Goal: Check status: Check status

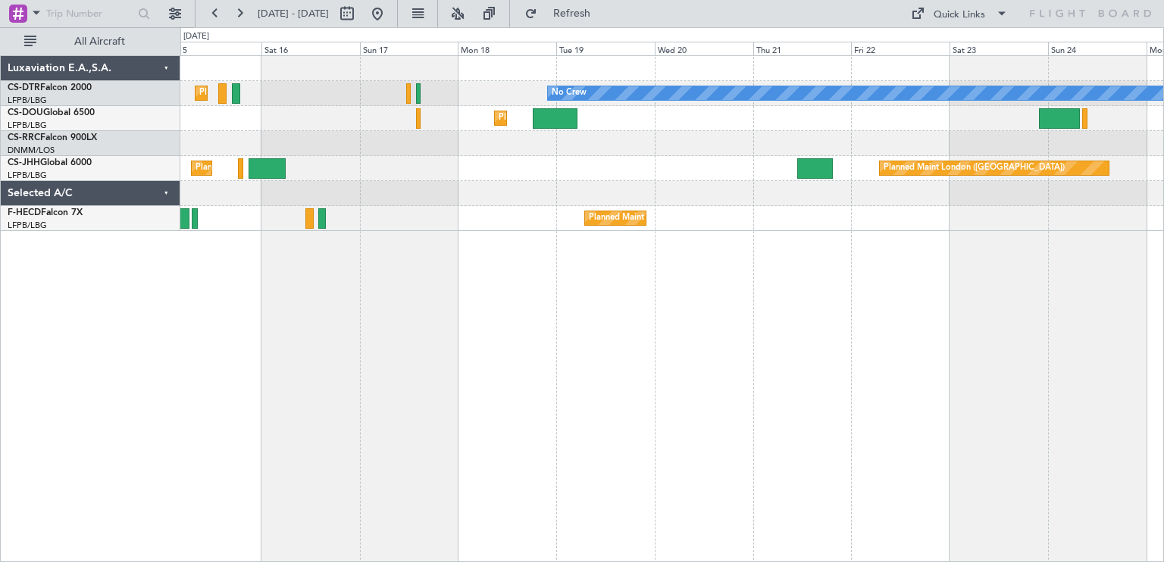
click at [455, 248] on div "Planned Maint [GEOGRAPHIC_DATA] ([GEOGRAPHIC_DATA]) No Crew Planned Maint Sofia…" at bounding box center [672, 308] width 984 height 507
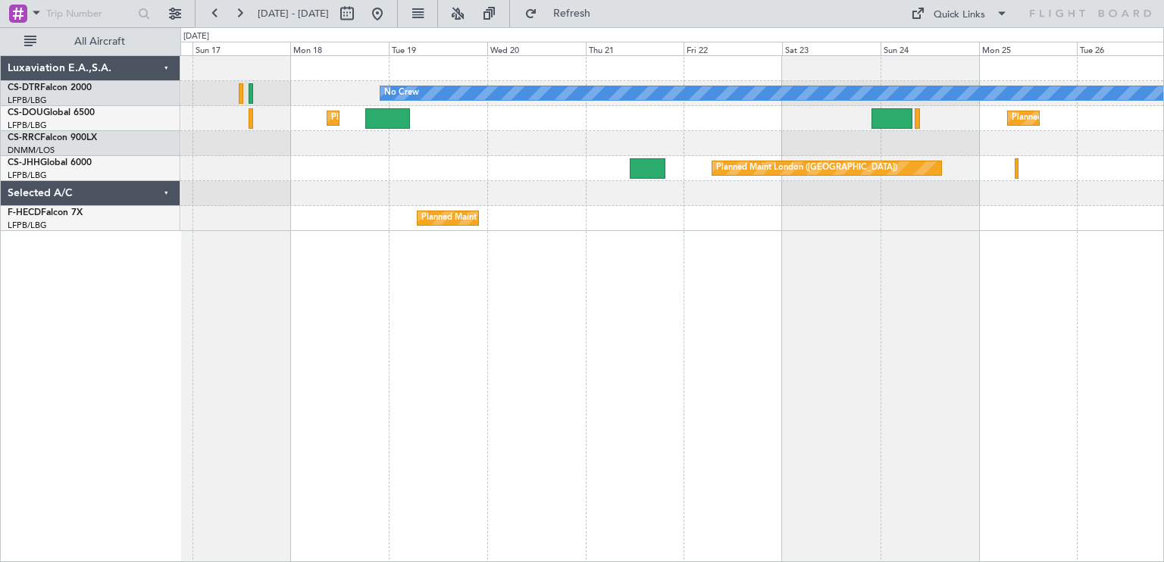
click at [853, 223] on div "No Crew Planned Maint [GEOGRAPHIC_DATA] ([GEOGRAPHIC_DATA]) Planned Maint [GEOG…" at bounding box center [672, 308] width 984 height 507
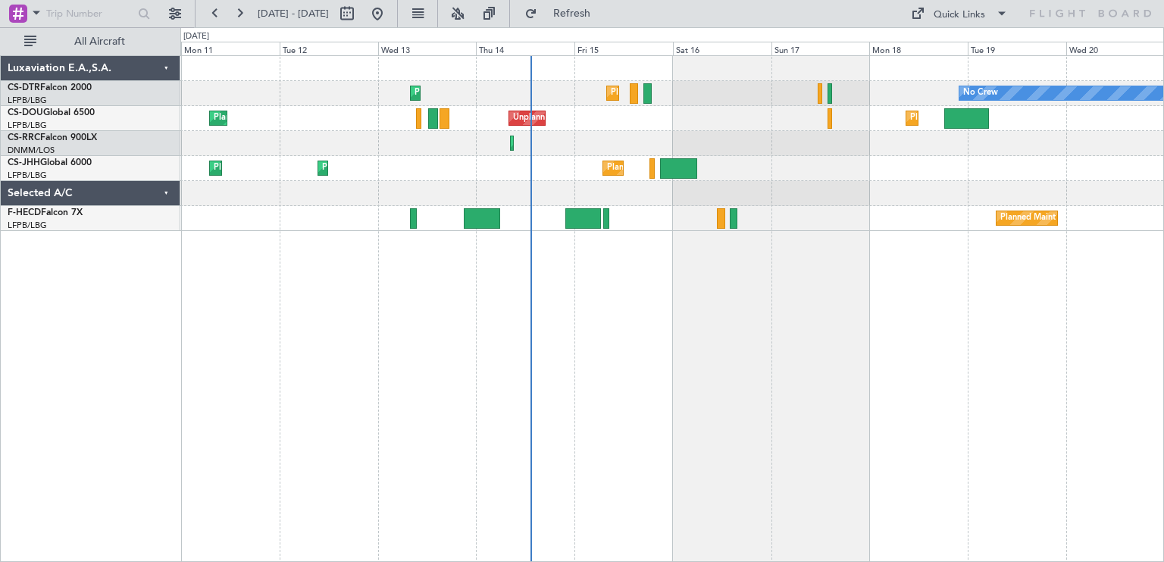
click at [1117, 193] on div at bounding box center [671, 193] width 983 height 25
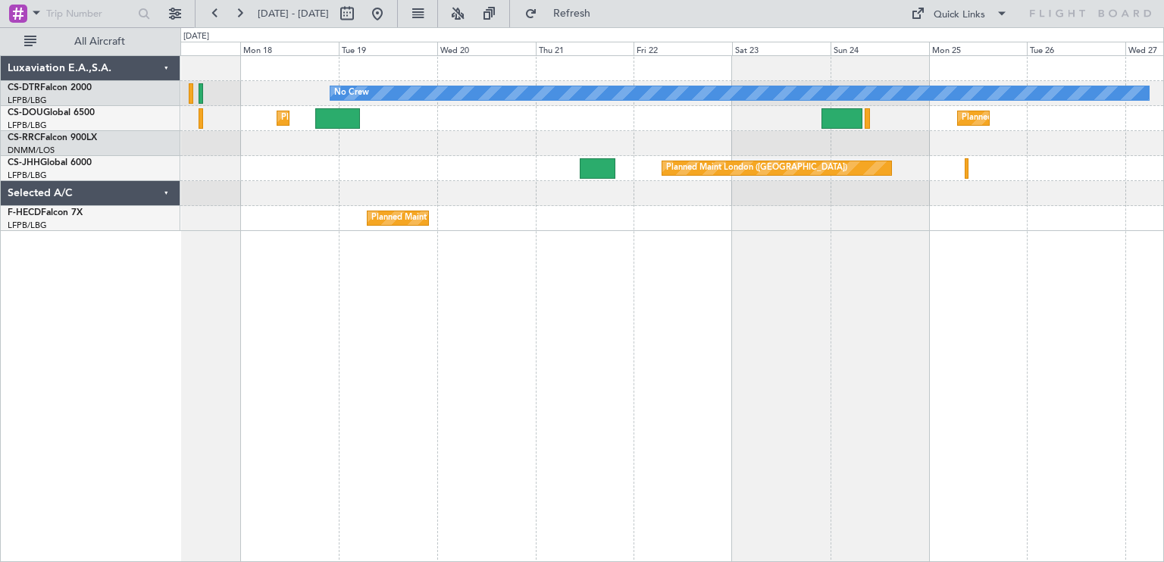
click at [366, 239] on div "No Crew Planned Maint [GEOGRAPHIC_DATA] ([GEOGRAPHIC_DATA]) Planned Maint [GEOG…" at bounding box center [582, 294] width 1164 height 535
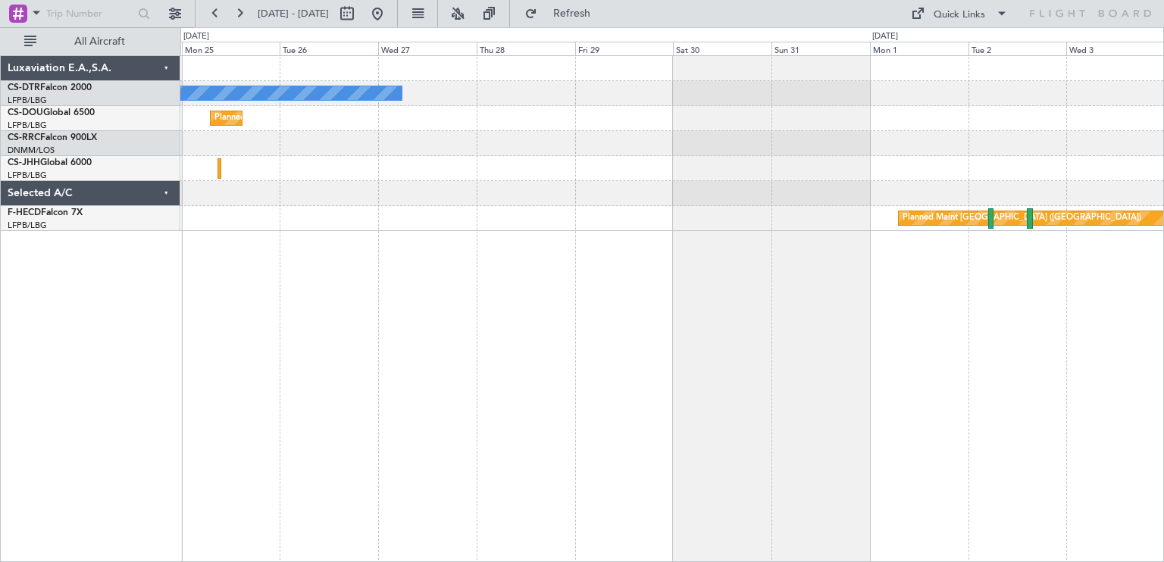
click at [524, 243] on div "No Crew Planned Maint [GEOGRAPHIC_DATA] ([GEOGRAPHIC_DATA]) Planned Maint [GEOG…" at bounding box center [672, 308] width 984 height 507
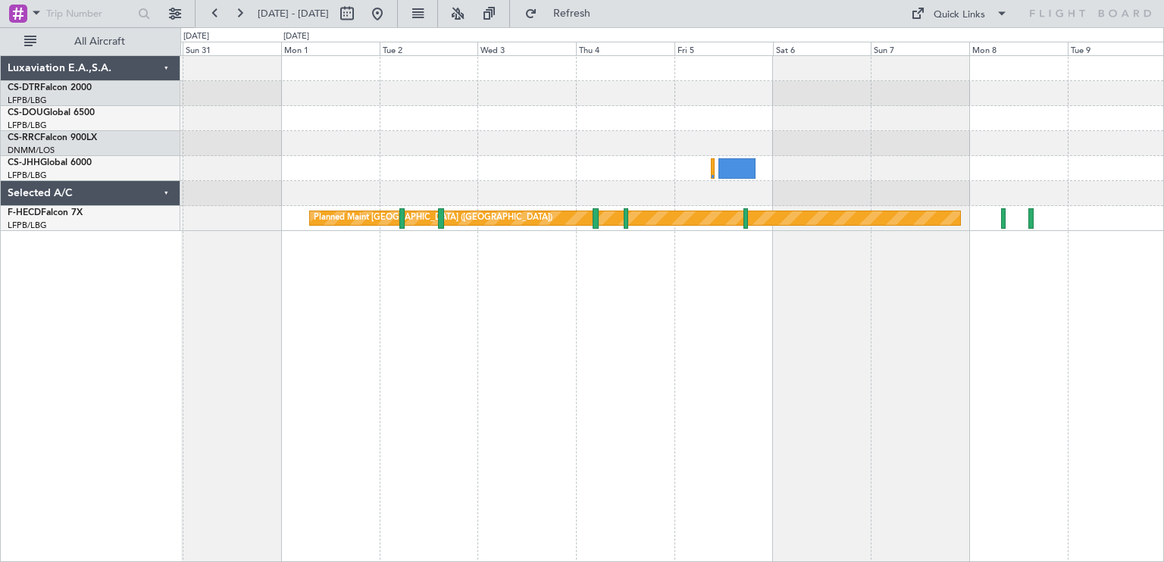
click at [402, 268] on div "Planned Maint [GEOGRAPHIC_DATA] ([GEOGRAPHIC_DATA])" at bounding box center [672, 308] width 984 height 507
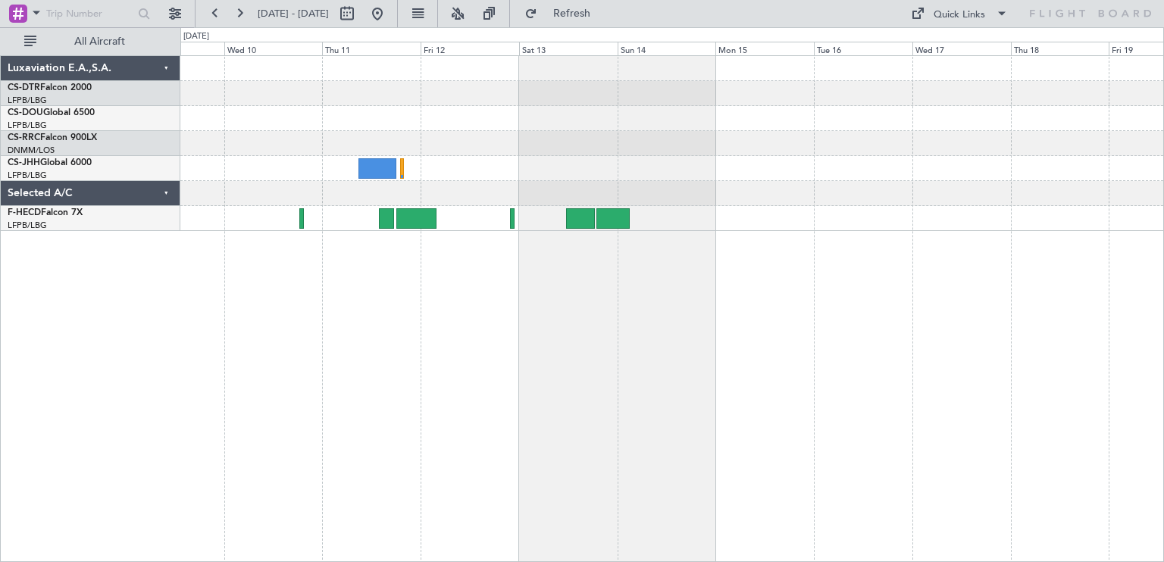
click at [124, 283] on div "Planned Maint [GEOGRAPHIC_DATA] ([GEOGRAPHIC_DATA]) Luxaviation E.A.,S.A. CS-DT…" at bounding box center [582, 294] width 1164 height 535
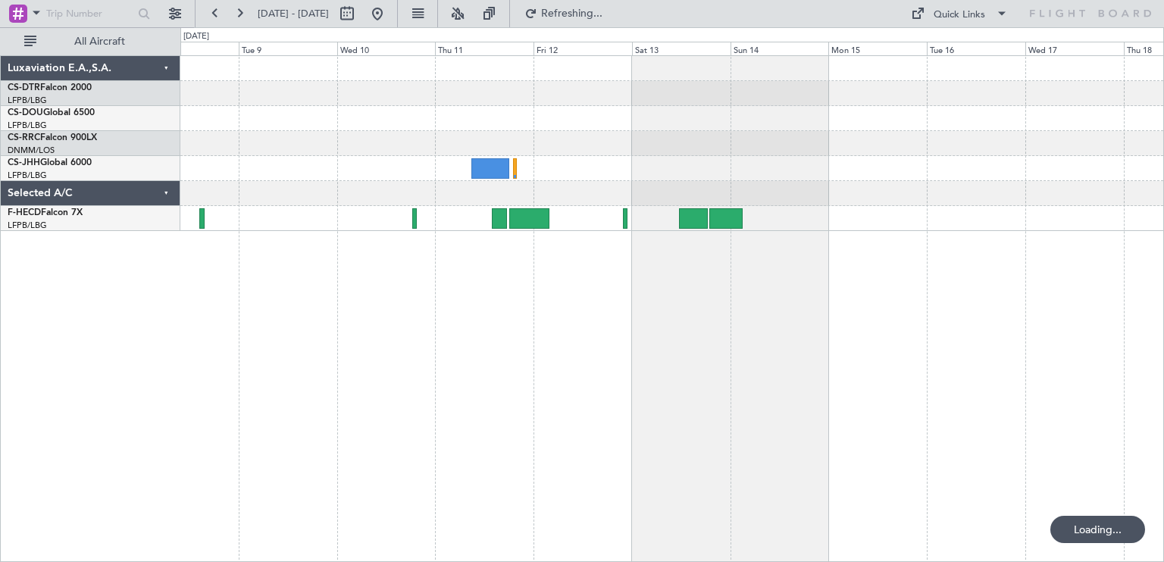
click at [1106, 266] on div "Planned Maint [GEOGRAPHIC_DATA] ([GEOGRAPHIC_DATA])" at bounding box center [672, 308] width 984 height 507
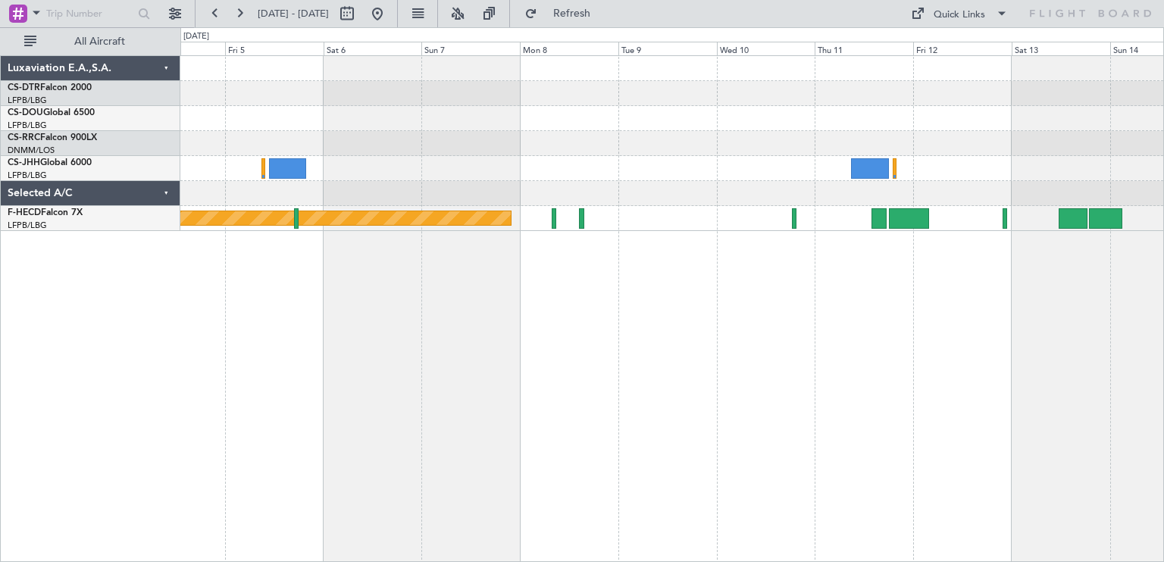
click at [1016, 224] on div "Planned Maint [GEOGRAPHIC_DATA] ([GEOGRAPHIC_DATA])" at bounding box center [672, 308] width 984 height 507
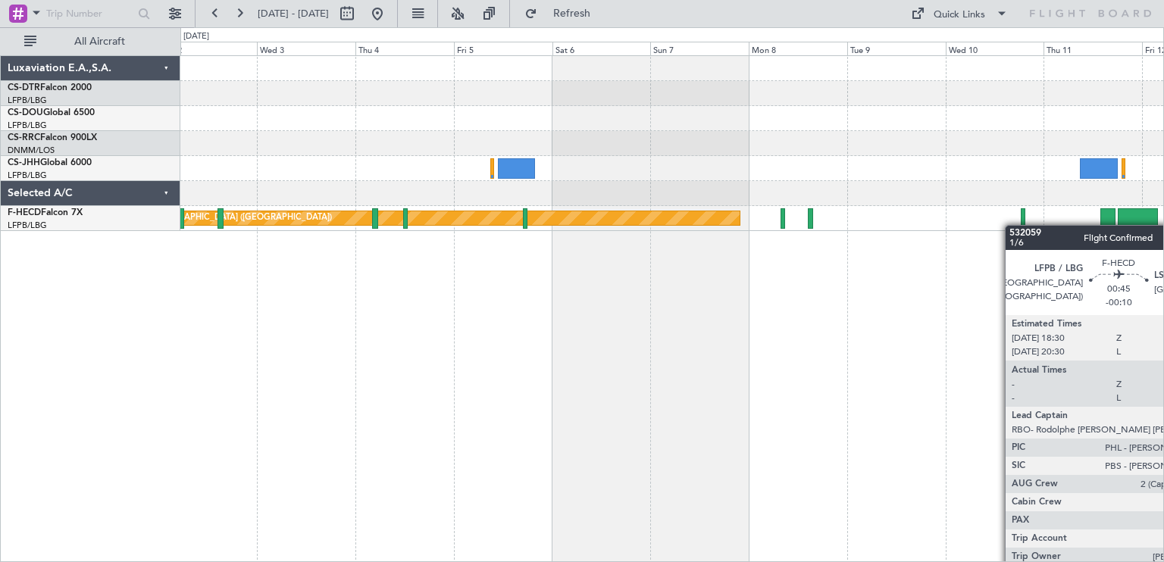
click at [1163, 225] on div "Planned Maint [GEOGRAPHIC_DATA] ([GEOGRAPHIC_DATA]) Luxaviation E.A.,S.A. CS-DT…" at bounding box center [582, 294] width 1164 height 535
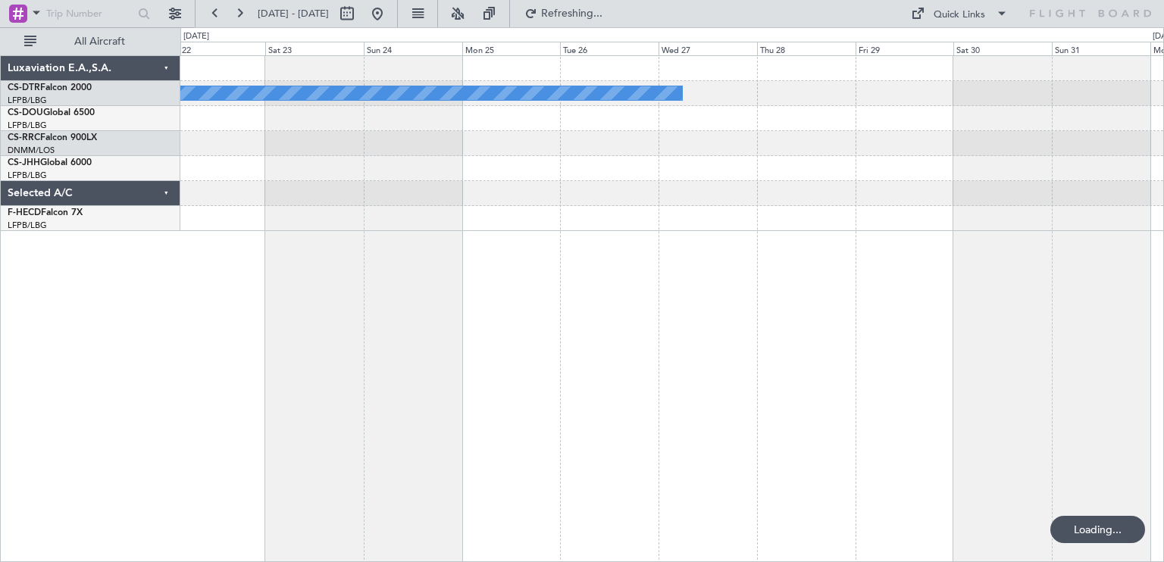
click at [1005, 237] on div "No Crew Planned Maint [GEOGRAPHIC_DATA] ([GEOGRAPHIC_DATA])" at bounding box center [672, 308] width 984 height 507
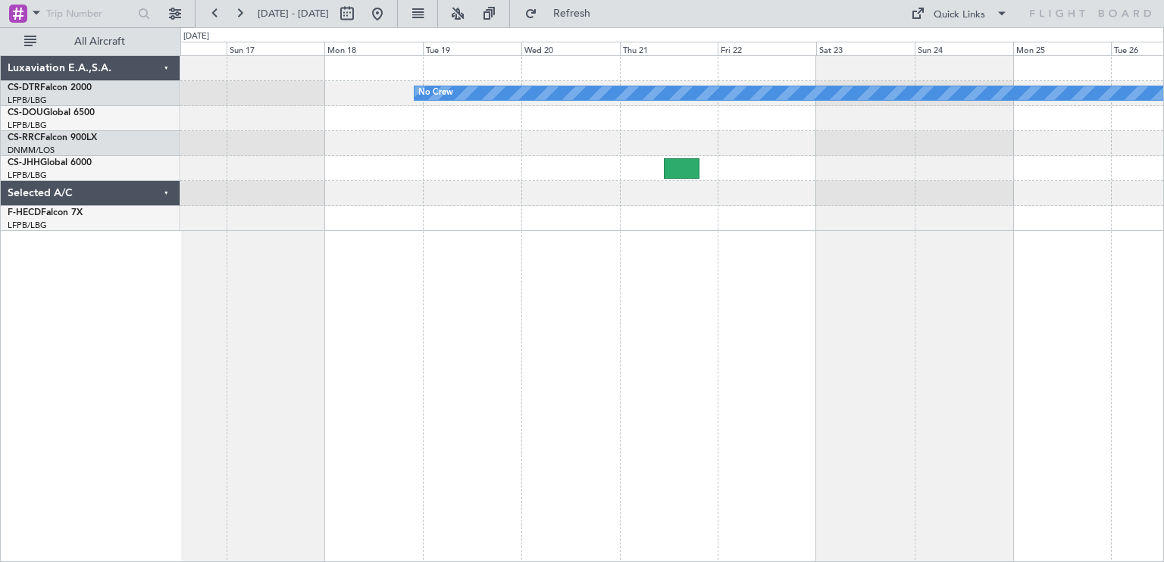
click at [1091, 308] on div "No Crew" at bounding box center [672, 308] width 984 height 507
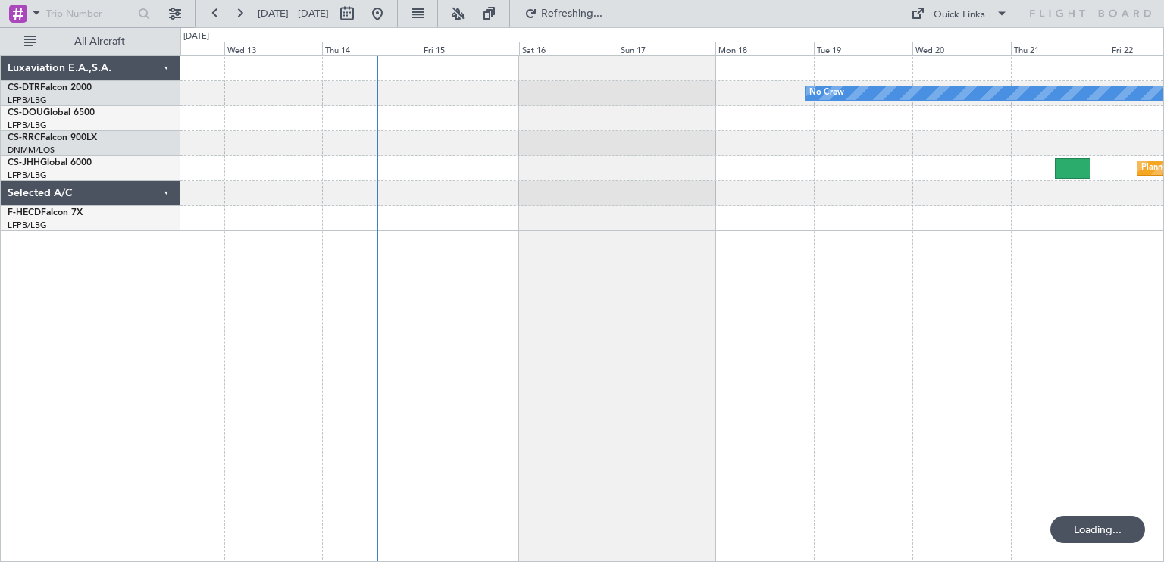
click at [1105, 322] on div "No Crew No Crew Planned Maint [GEOGRAPHIC_DATA] ([GEOGRAPHIC_DATA]) Planned Mai…" at bounding box center [672, 308] width 984 height 507
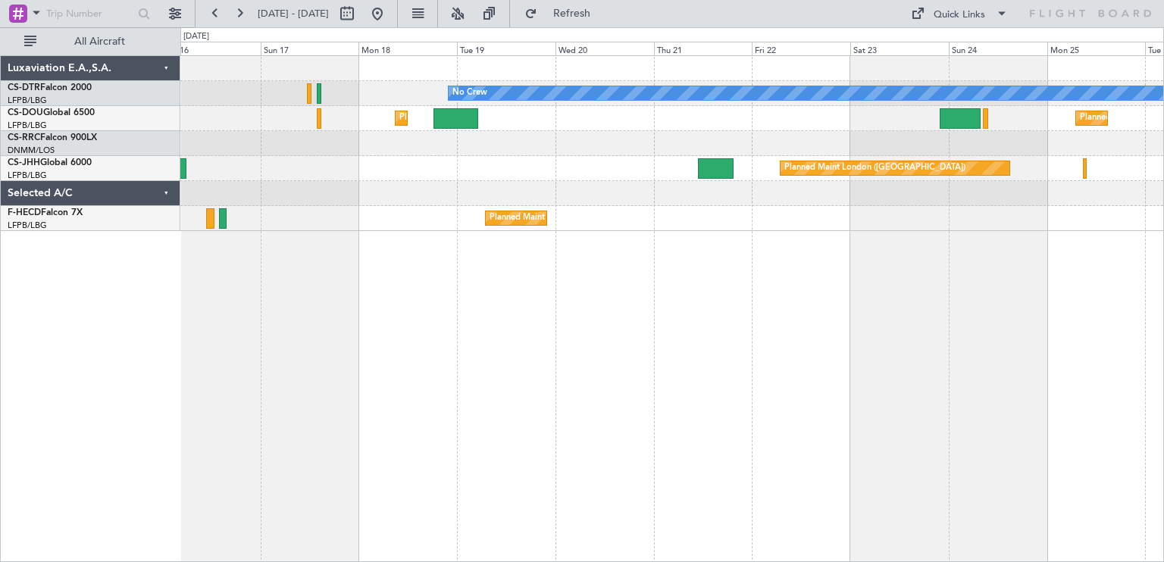
click at [781, 325] on div "No Crew Planned Maint [GEOGRAPHIC_DATA] ([GEOGRAPHIC_DATA]) Planned Maint [GEOG…" at bounding box center [672, 308] width 984 height 507
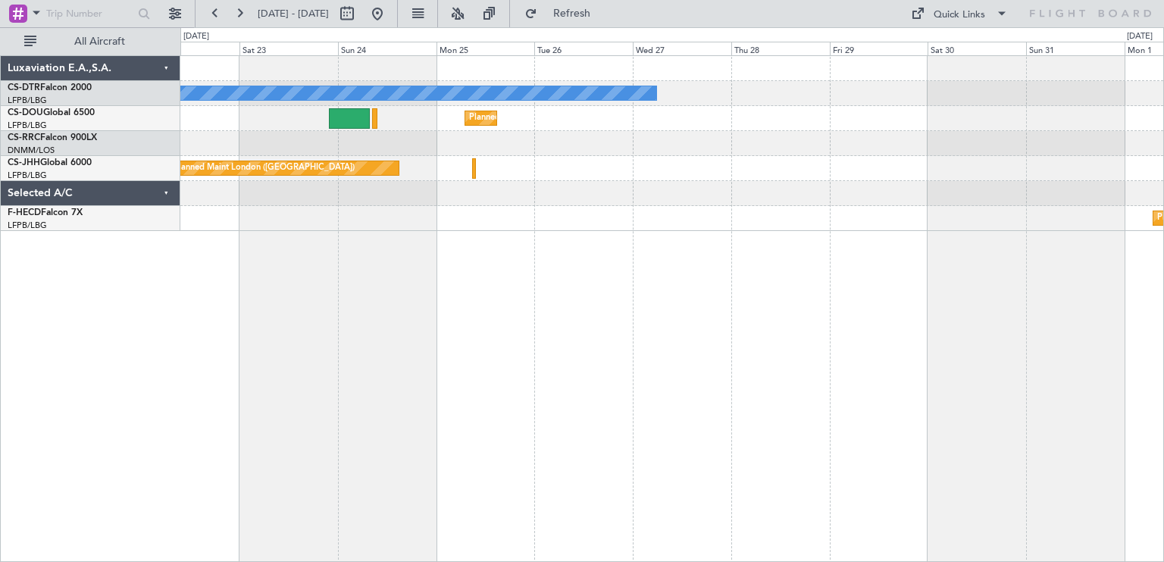
click at [430, 324] on div "No Crew Planned Maint [GEOGRAPHIC_DATA] ([GEOGRAPHIC_DATA]) Planned Maint [GEOG…" at bounding box center [672, 308] width 984 height 507
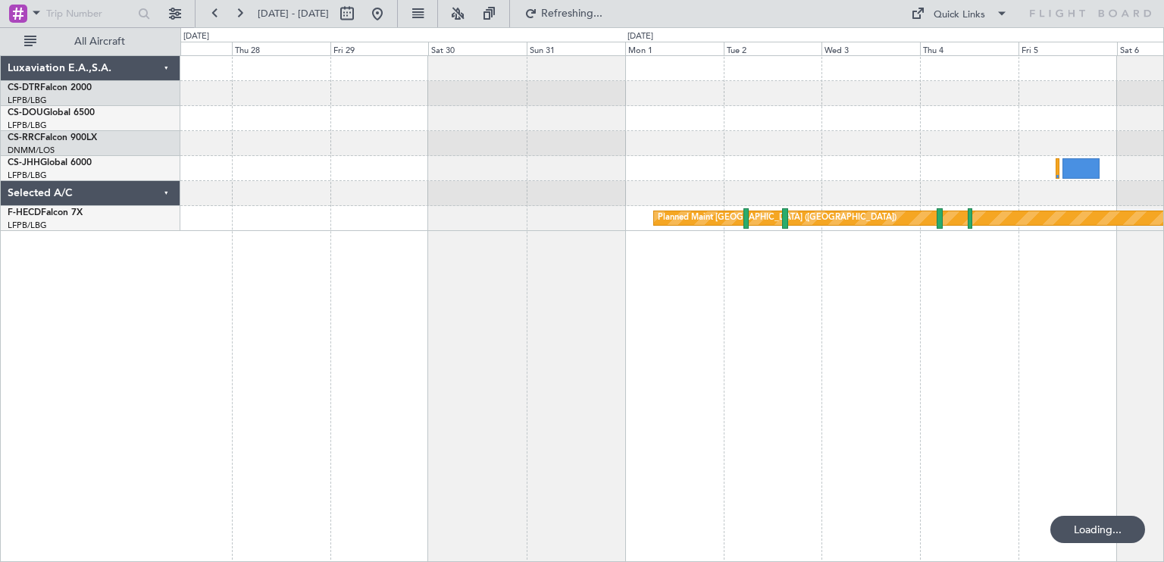
click at [546, 293] on div "No Crew Planned Maint [GEOGRAPHIC_DATA] ([GEOGRAPHIC_DATA]) Planned Maint [GEOG…" at bounding box center [672, 308] width 984 height 507
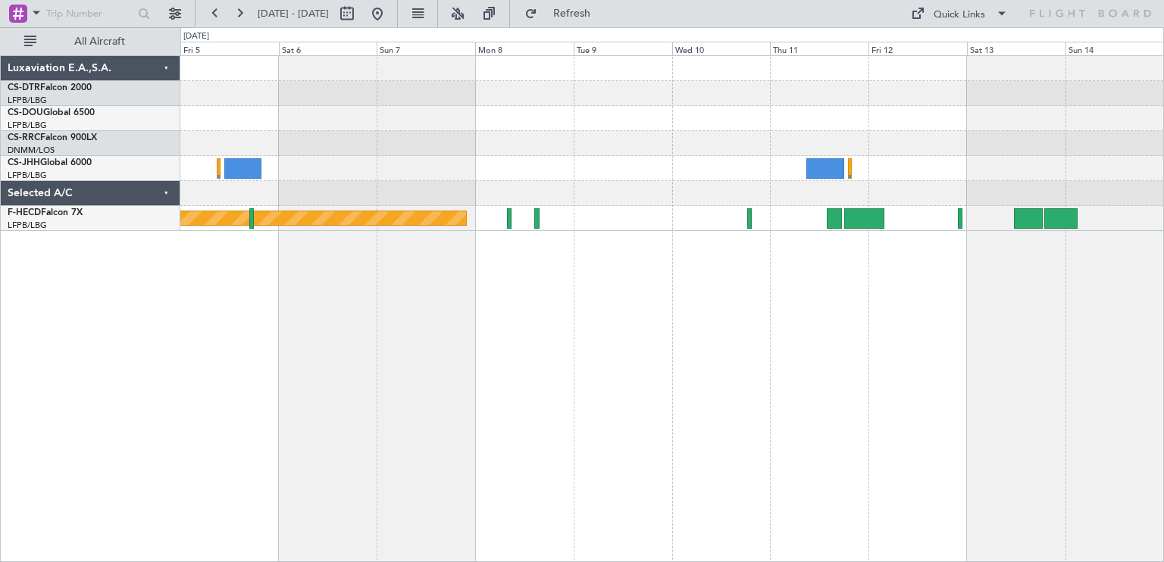
click at [296, 299] on div "Planned Maint [GEOGRAPHIC_DATA] ([GEOGRAPHIC_DATA])" at bounding box center [672, 308] width 984 height 507
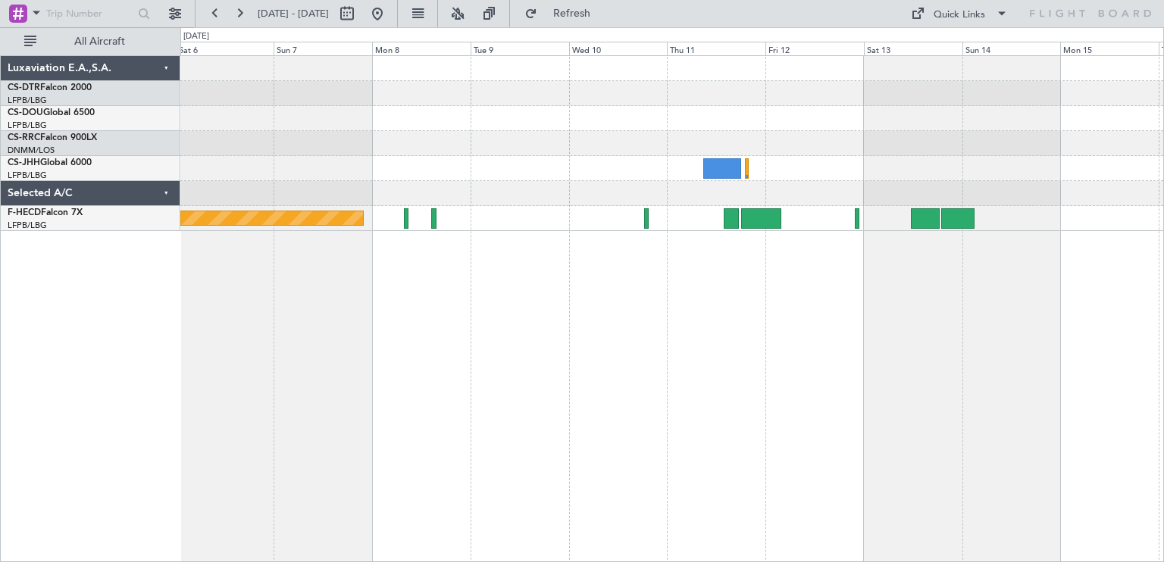
click at [660, 242] on div "Planned Maint [GEOGRAPHIC_DATA] ([GEOGRAPHIC_DATA])" at bounding box center [672, 308] width 984 height 507
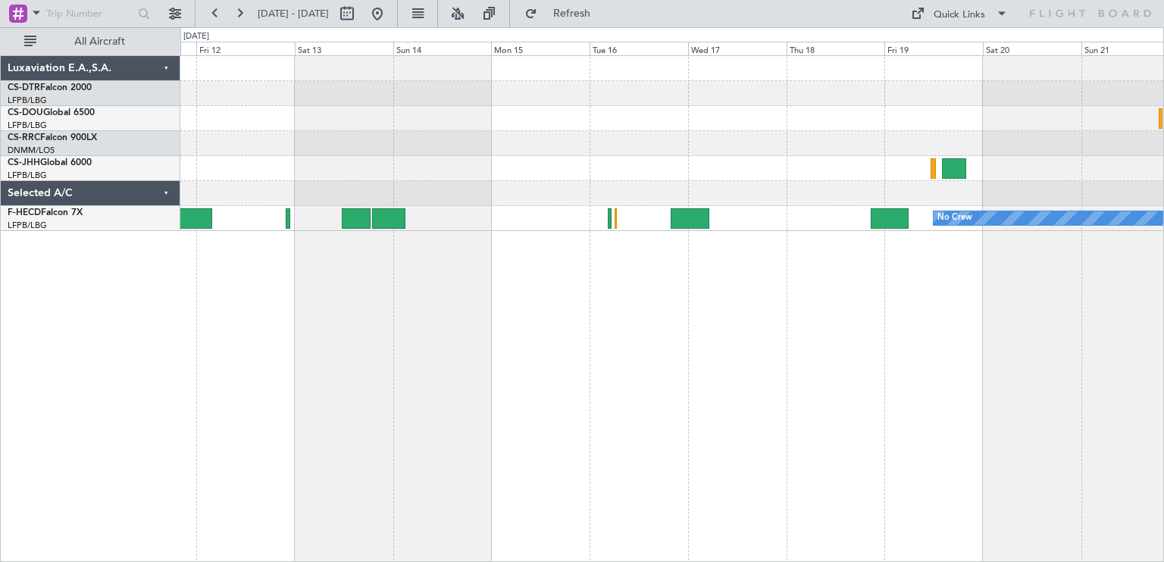
click at [661, 216] on div "No Crew Planned Maint [GEOGRAPHIC_DATA] ([GEOGRAPHIC_DATA])" at bounding box center [671, 218] width 983 height 25
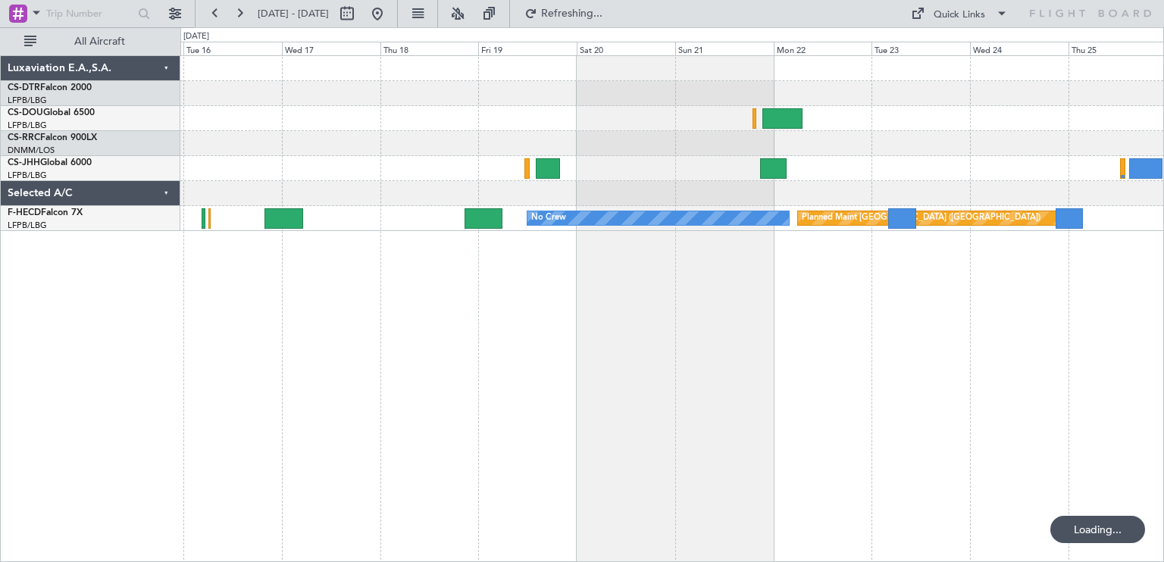
click at [486, 284] on div "No Crew Planned Maint [GEOGRAPHIC_DATA] ([GEOGRAPHIC_DATA])" at bounding box center [672, 308] width 984 height 507
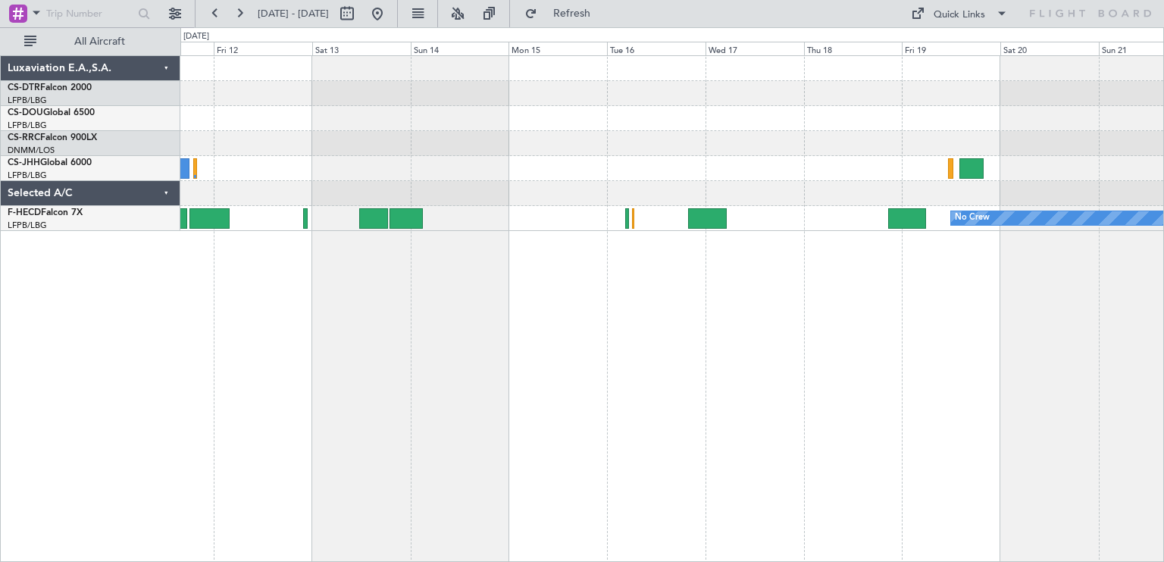
click at [715, 231] on div "No Crew Planned Maint [GEOGRAPHIC_DATA] ([GEOGRAPHIC_DATA])" at bounding box center [672, 308] width 984 height 507
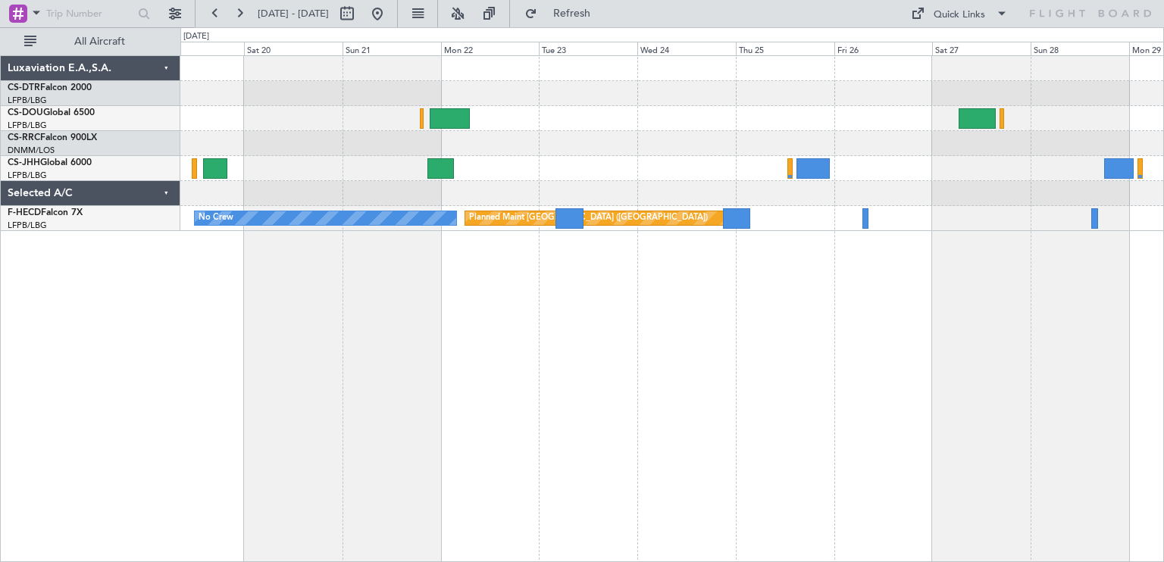
click at [474, 264] on div "No Crew Planned Maint [GEOGRAPHIC_DATA] ([GEOGRAPHIC_DATA])" at bounding box center [672, 308] width 984 height 507
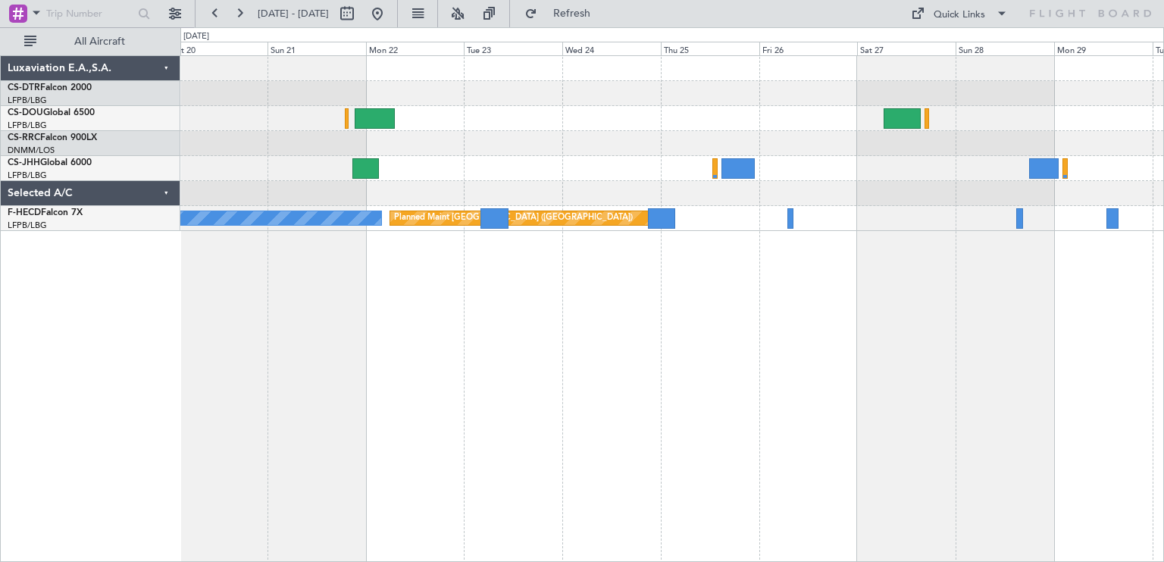
click at [1163, 212] on div "Planned Maint [GEOGRAPHIC_DATA] ([GEOGRAPHIC_DATA]) No Crew Luxaviation E.A.,S.…" at bounding box center [582, 294] width 1164 height 535
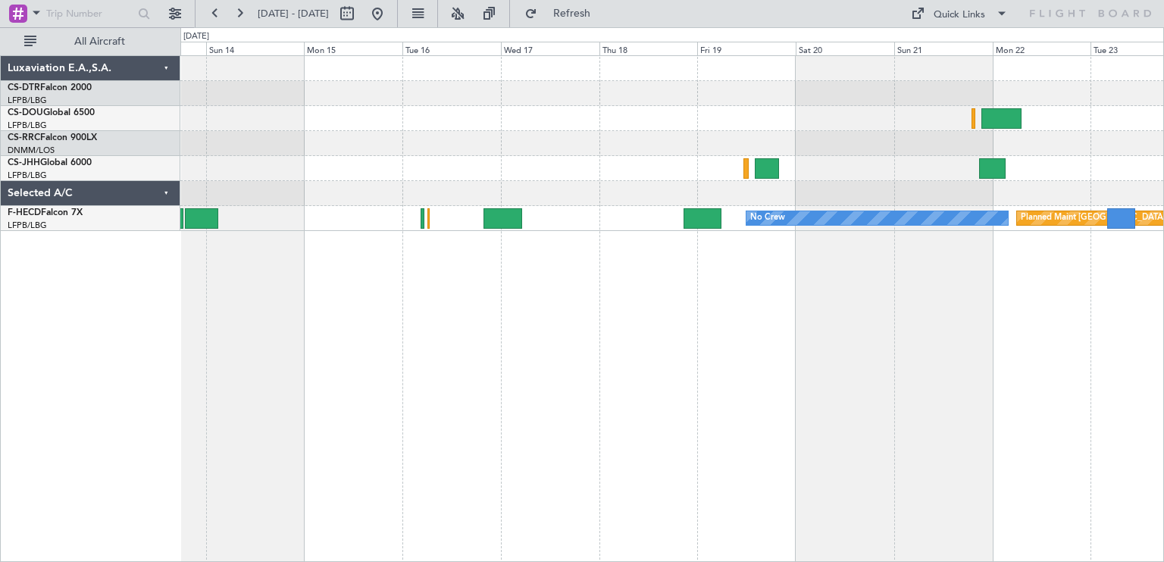
click at [1163, 256] on div "No Crew Planned Maint [GEOGRAPHIC_DATA] ([GEOGRAPHIC_DATA]) Luxaviation E.A.,S.…" at bounding box center [582, 294] width 1164 height 535
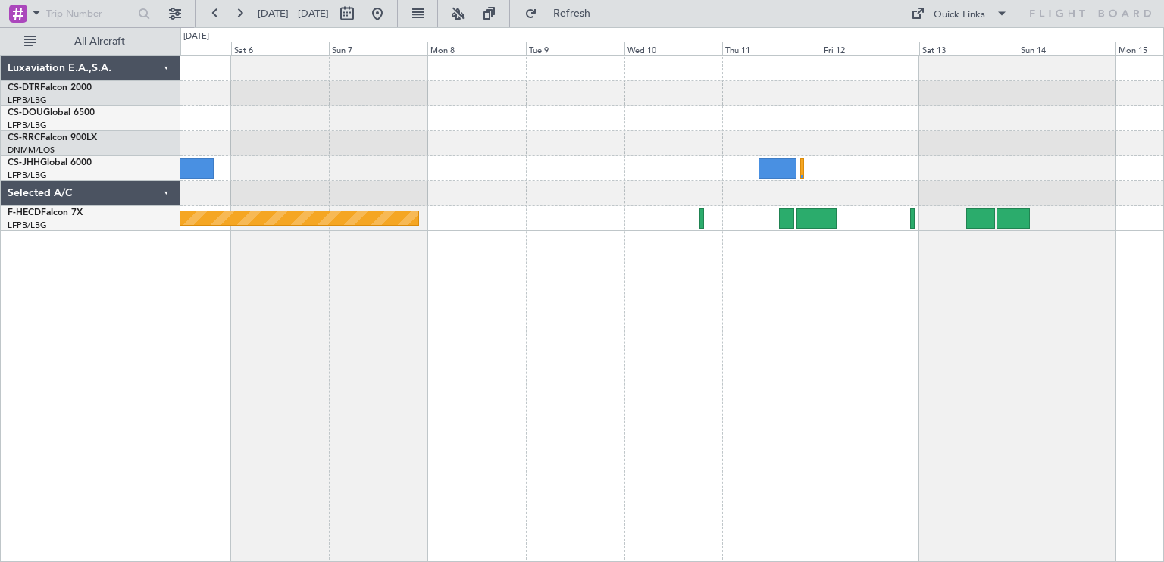
click at [1015, 261] on div "Planned Maint [GEOGRAPHIC_DATA] ([GEOGRAPHIC_DATA])" at bounding box center [672, 308] width 984 height 507
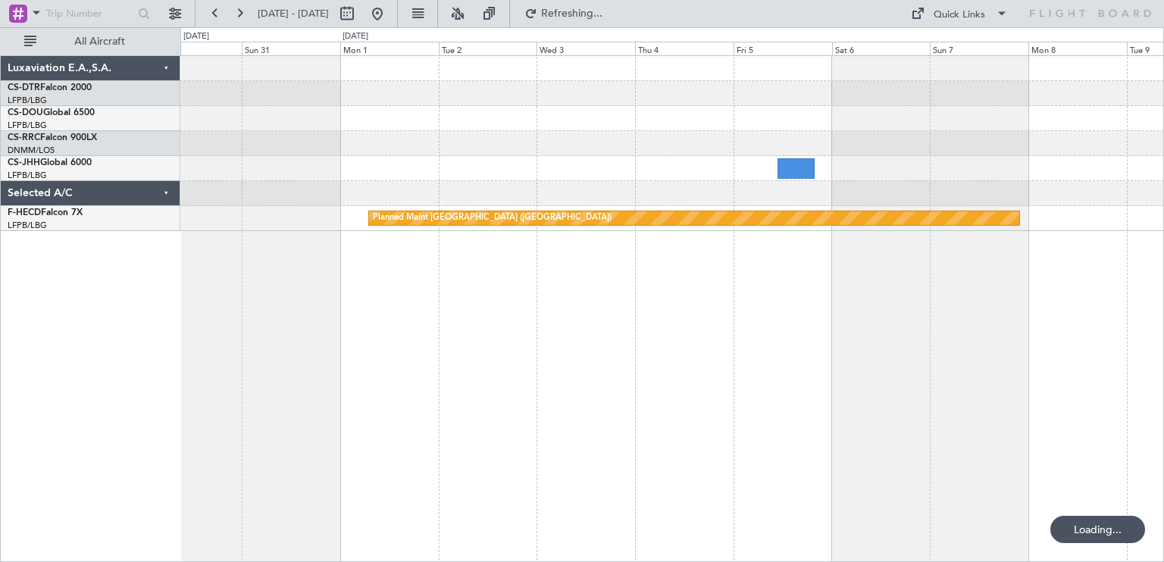
click at [1163, 256] on div "Planned Maint [GEOGRAPHIC_DATA] ([GEOGRAPHIC_DATA]) Luxaviation E.A.,S.A. CS-DT…" at bounding box center [582, 294] width 1164 height 535
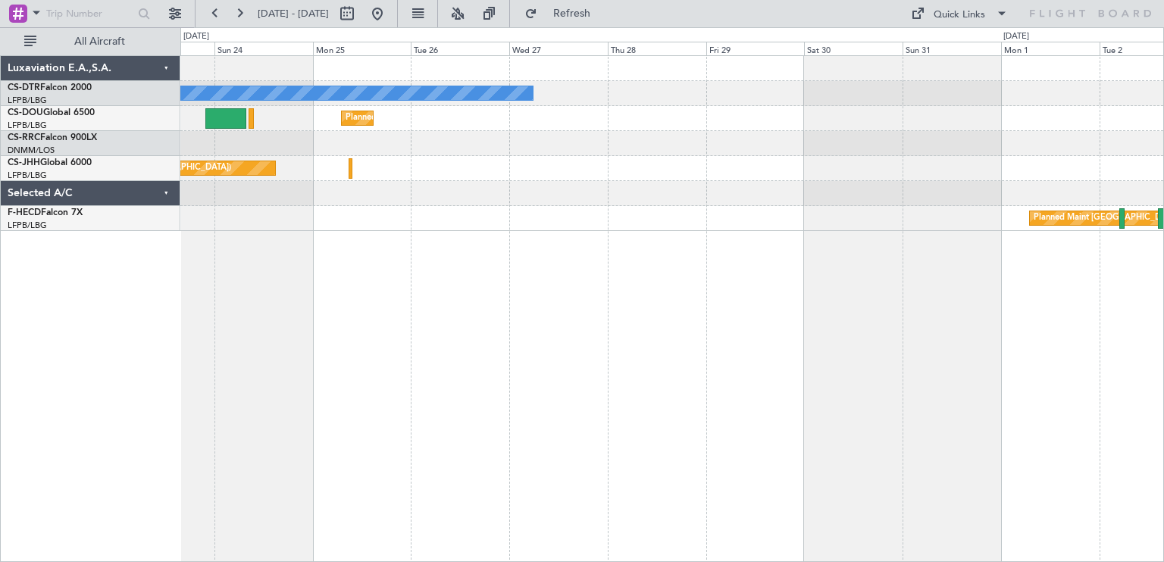
click at [1147, 76] on div "No Crew Planned Maint [GEOGRAPHIC_DATA] ([GEOGRAPHIC_DATA]) Planned Maint [GEOG…" at bounding box center [671, 143] width 983 height 175
click at [753, 128] on div "No Crew Planned Maint [GEOGRAPHIC_DATA] ([GEOGRAPHIC_DATA]) Planned Maint [GEOG…" at bounding box center [671, 143] width 983 height 175
